Goal: Navigation & Orientation: Find specific page/section

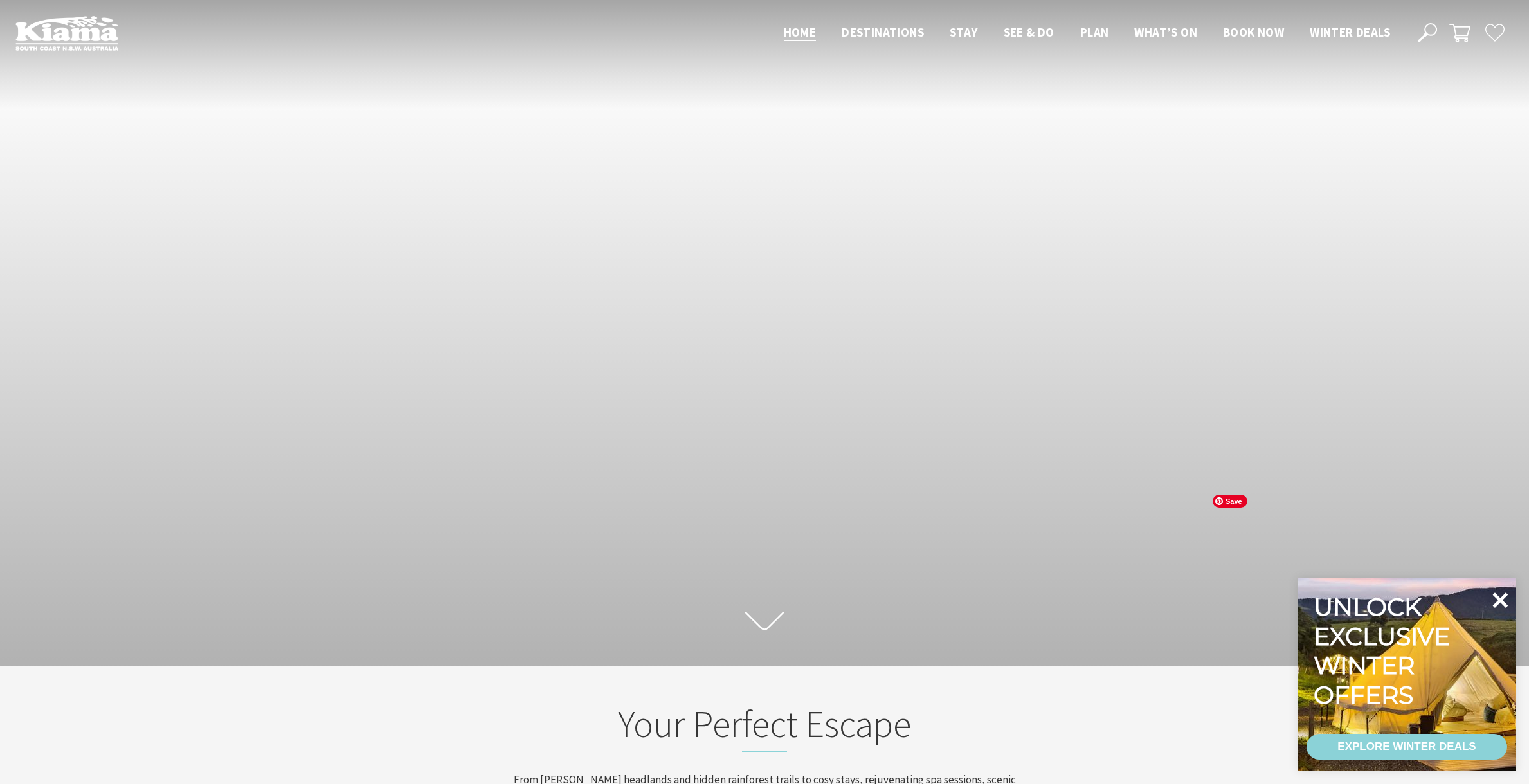
click at [1500, 603] on icon at bounding box center [1500, 601] width 31 height 31
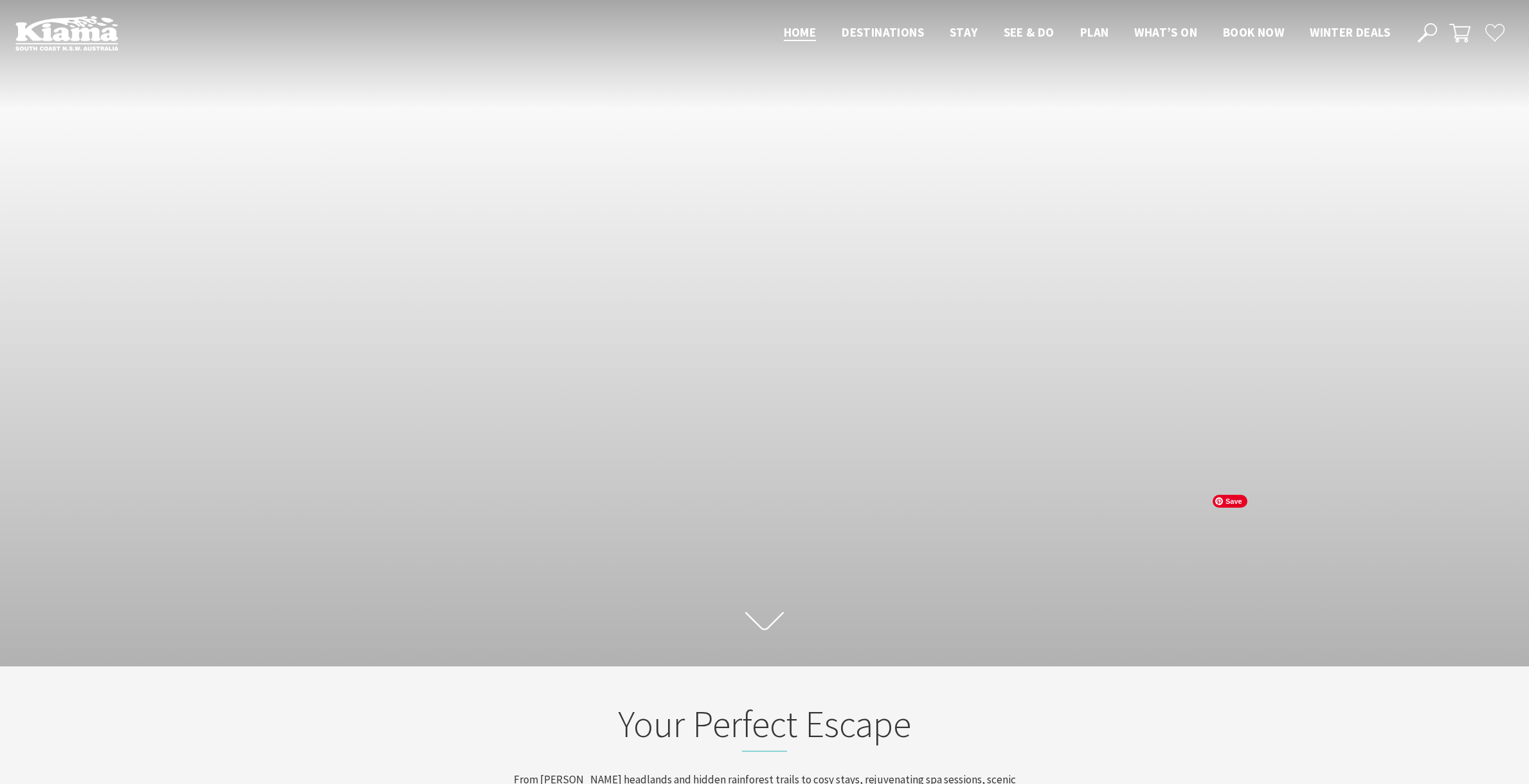
scroll to position [196, 1520]
click at [766, 626] on icon at bounding box center [764, 621] width 39 height 22
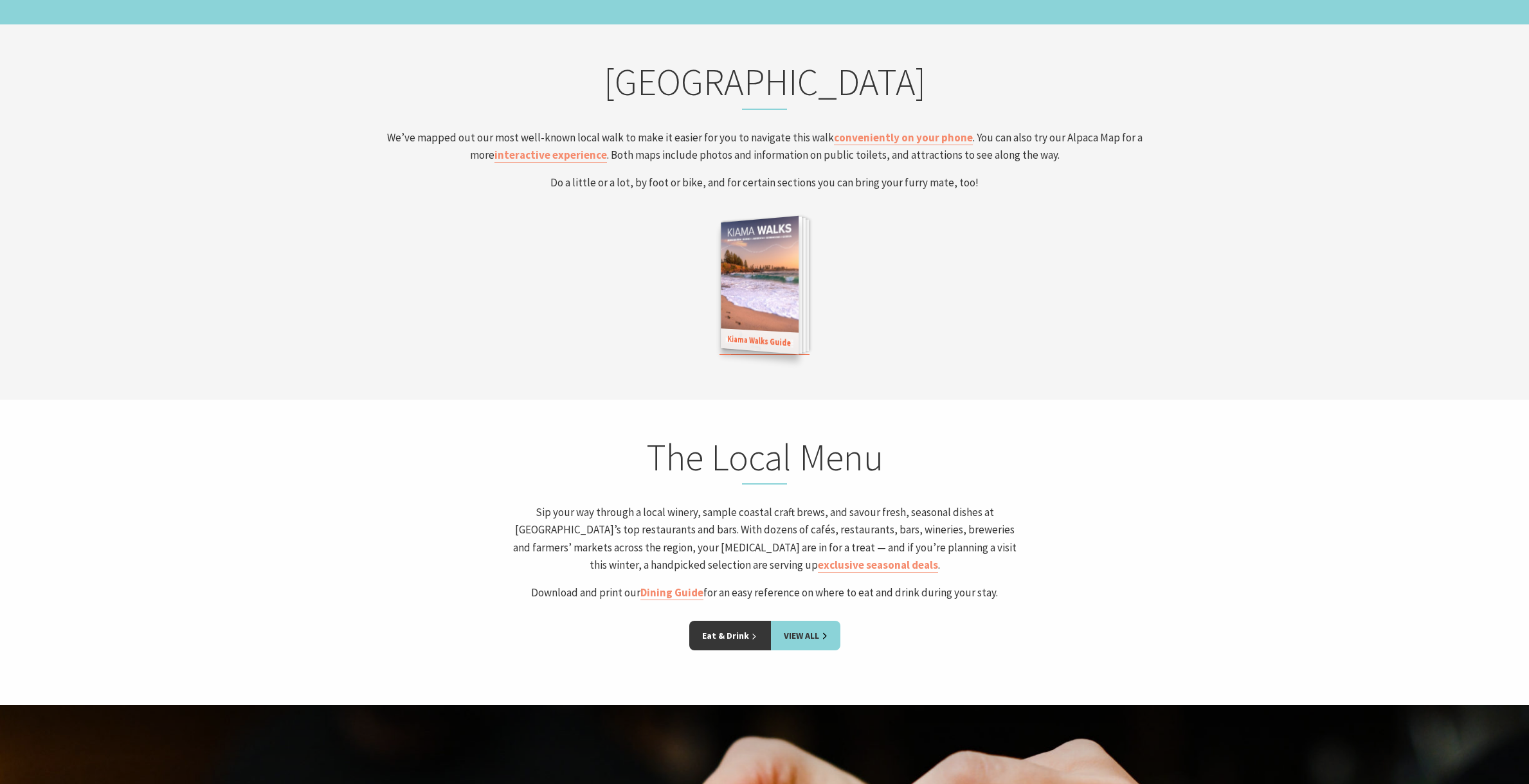
scroll to position [2409, 0]
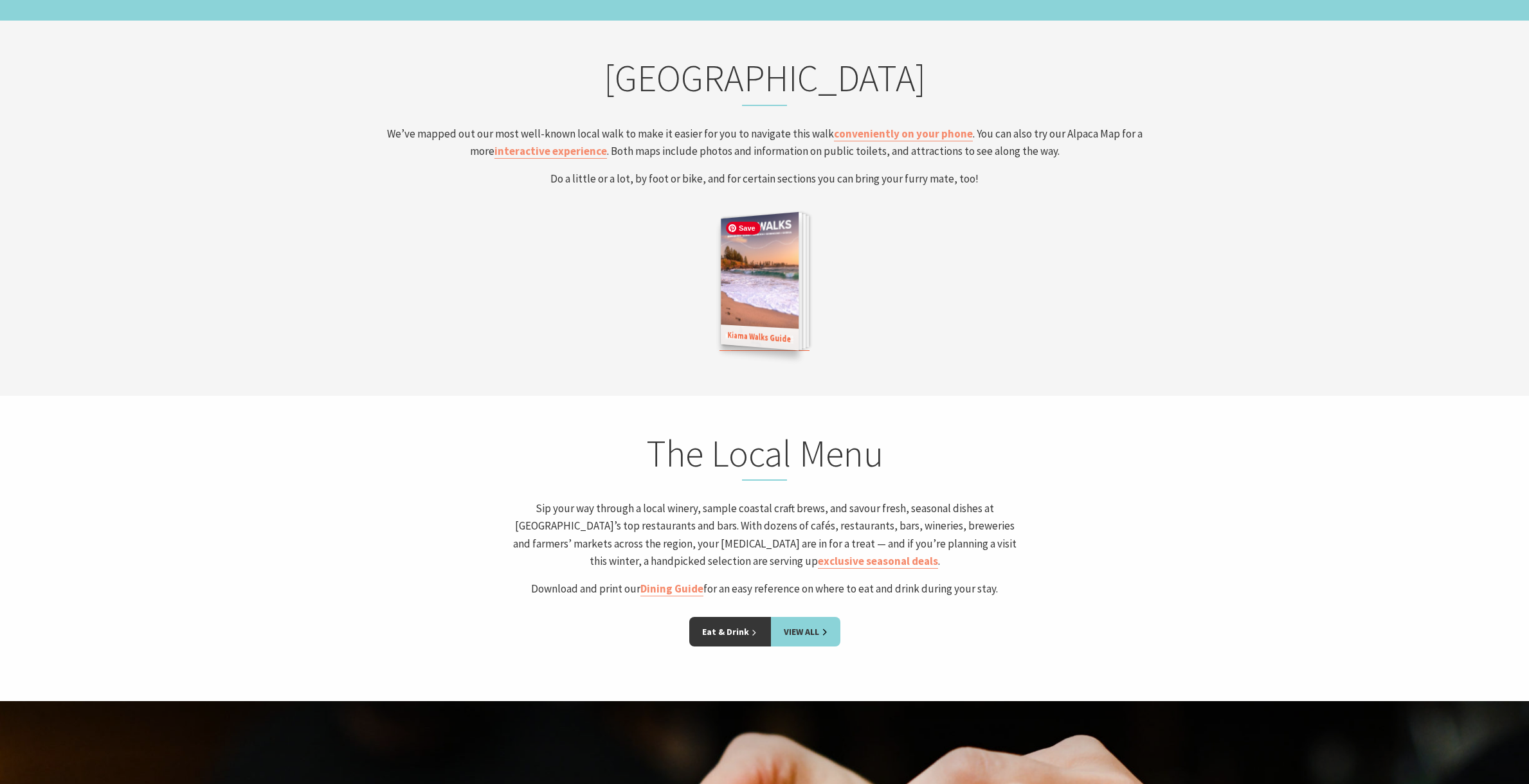
click at [796, 267] on img at bounding box center [759, 280] width 78 height 138
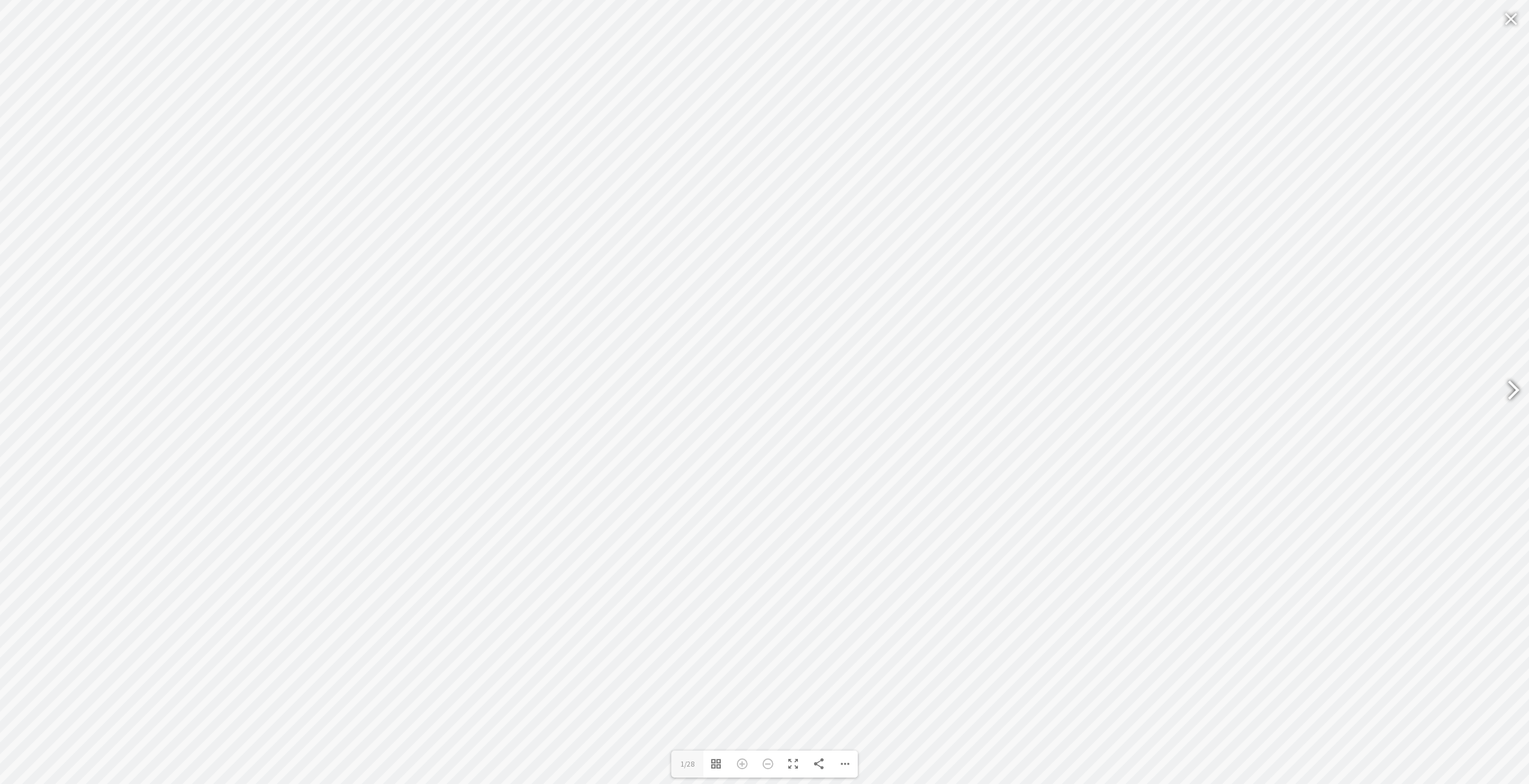
click at [1509, 387] on div at bounding box center [1508, 392] width 30 height 47
type input "3"
